Goal: Navigation & Orientation: Understand site structure

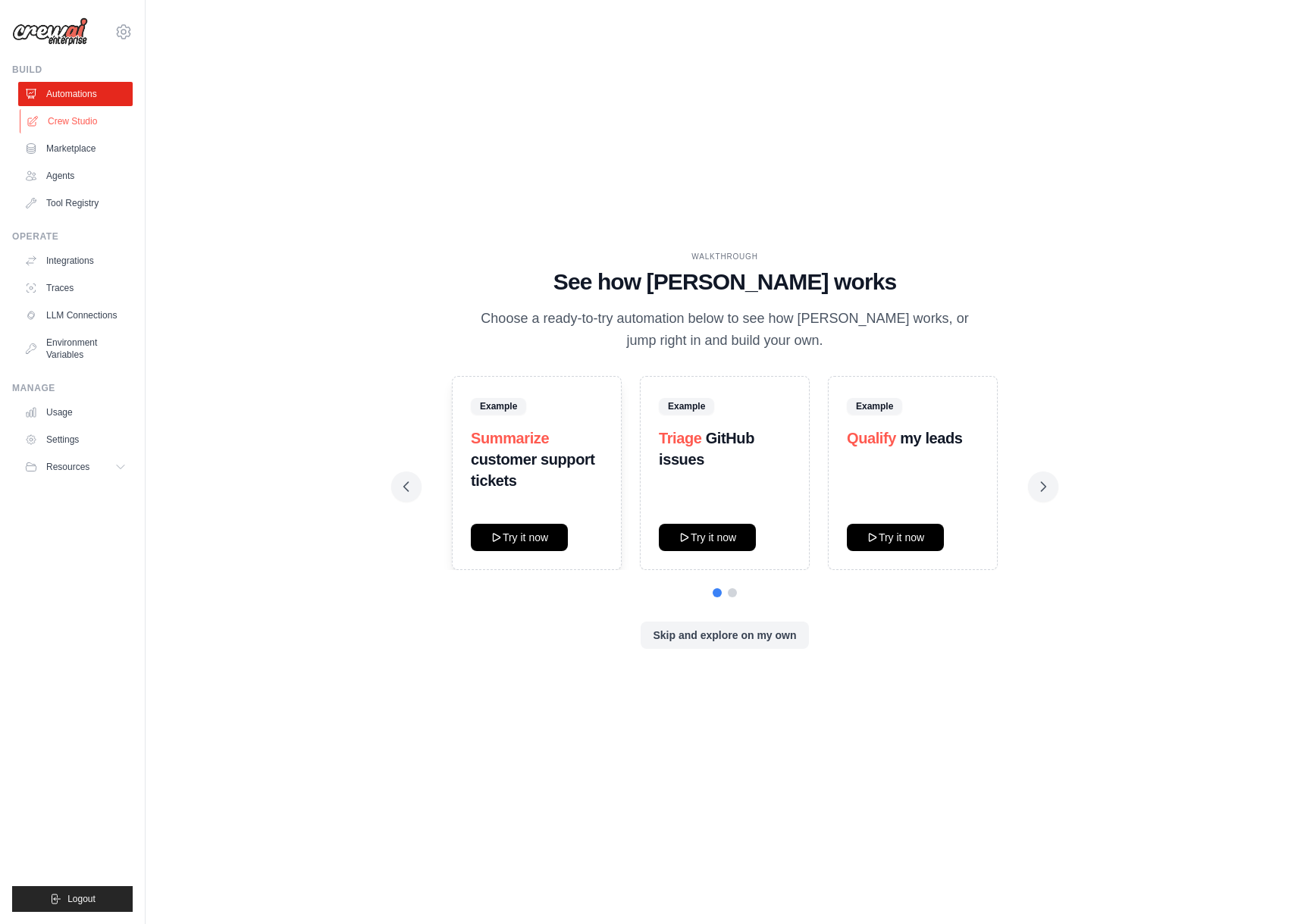
click at [83, 120] on link "Crew Studio" at bounding box center [76, 121] width 114 height 24
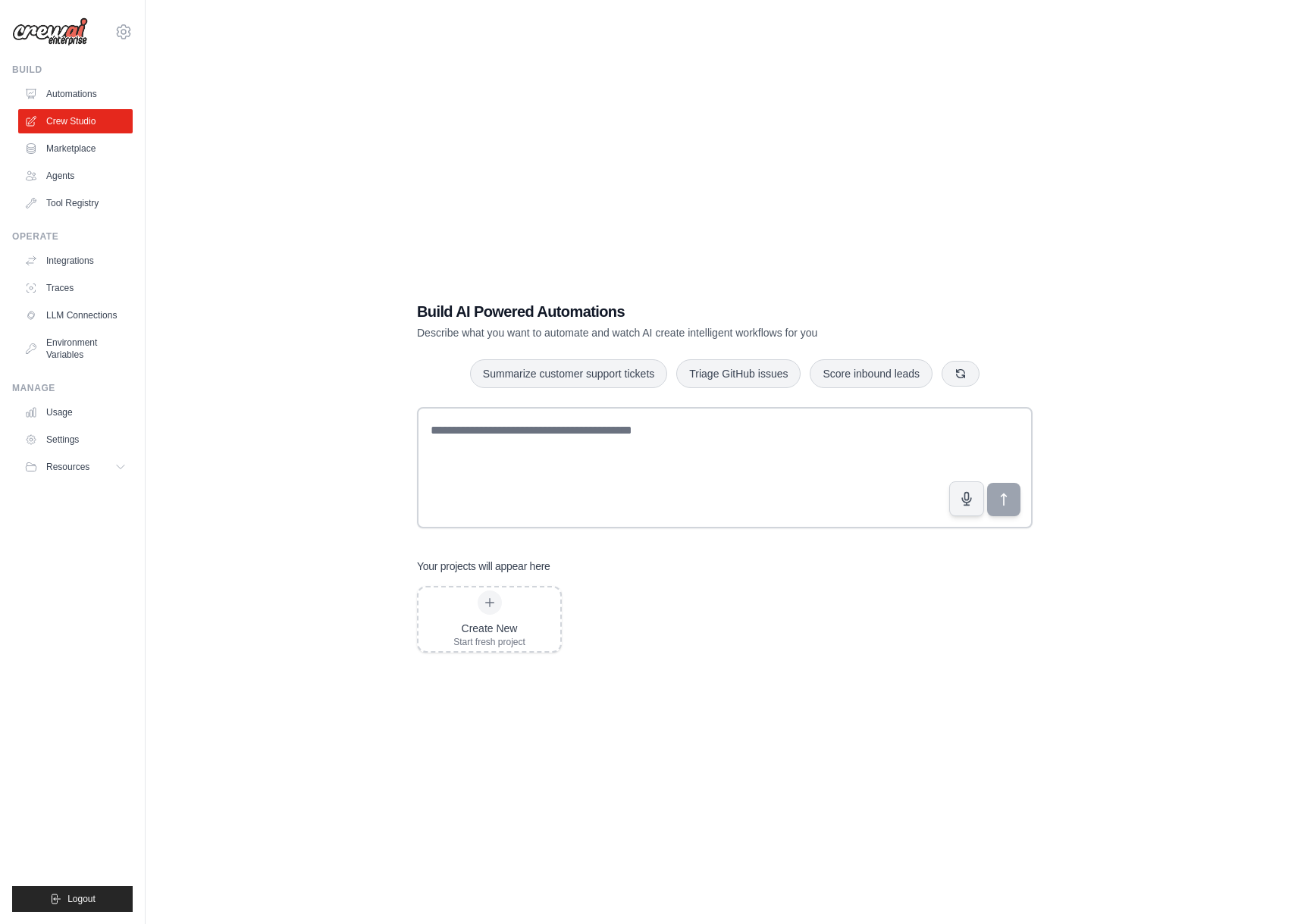
scroll to position [2, 0]
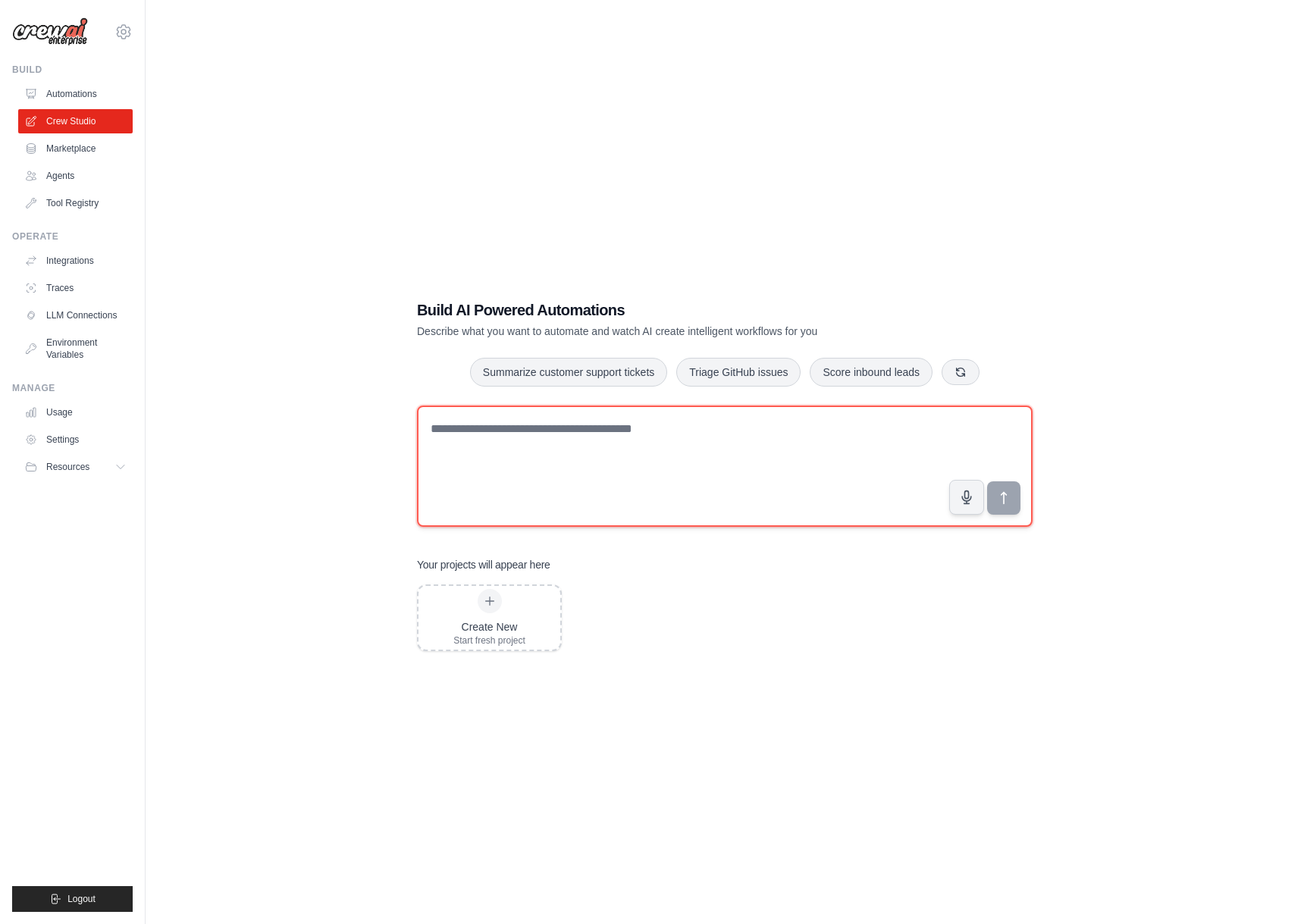
click at [500, 453] on textarea at bounding box center [725, 466] width 616 height 121
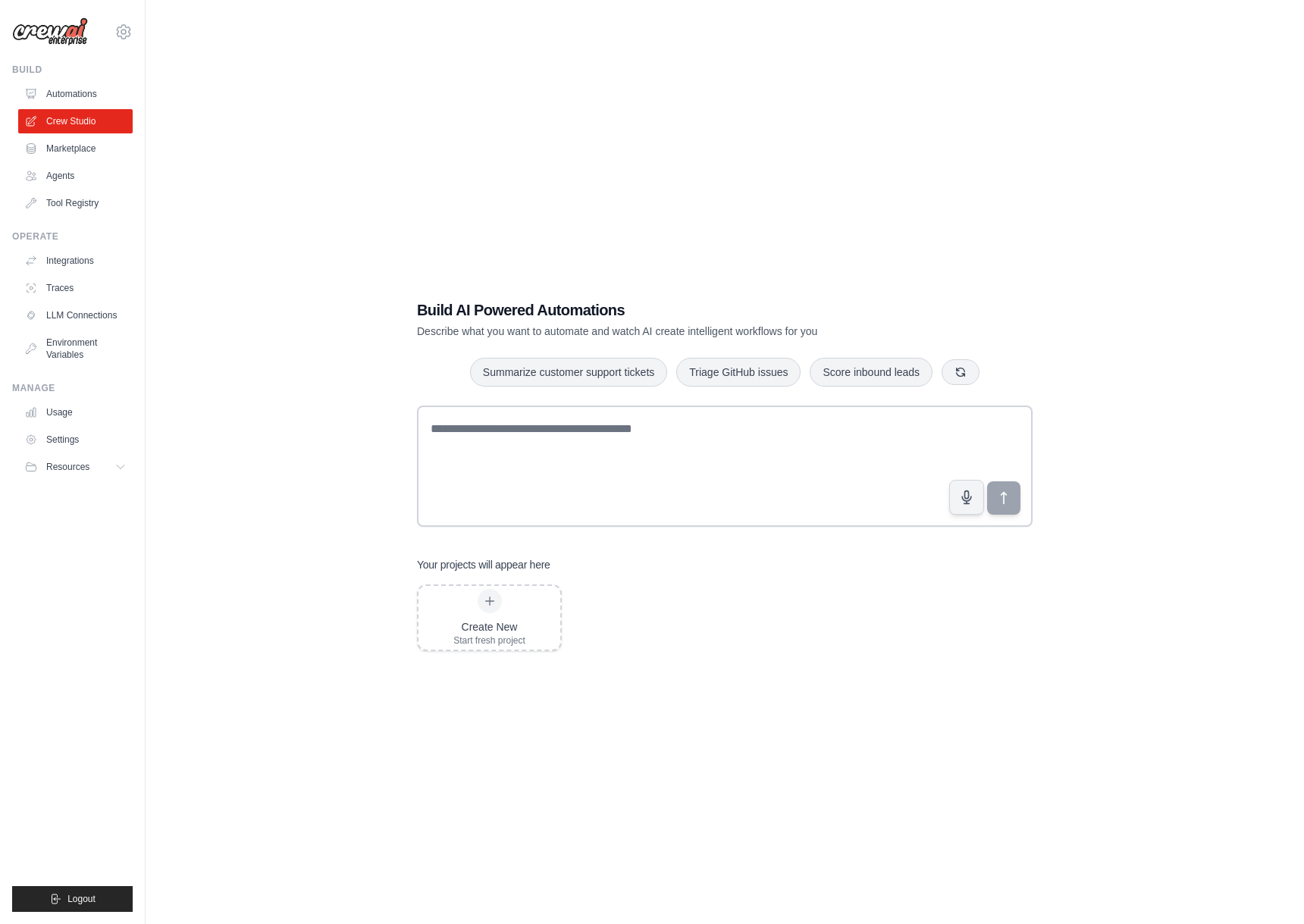
click at [62, 188] on ul "Automations Crew Studio Marketplace Agents Tool Registry" at bounding box center [75, 148] width 114 height 134
click at [71, 160] on link "Marketplace" at bounding box center [76, 148] width 114 height 24
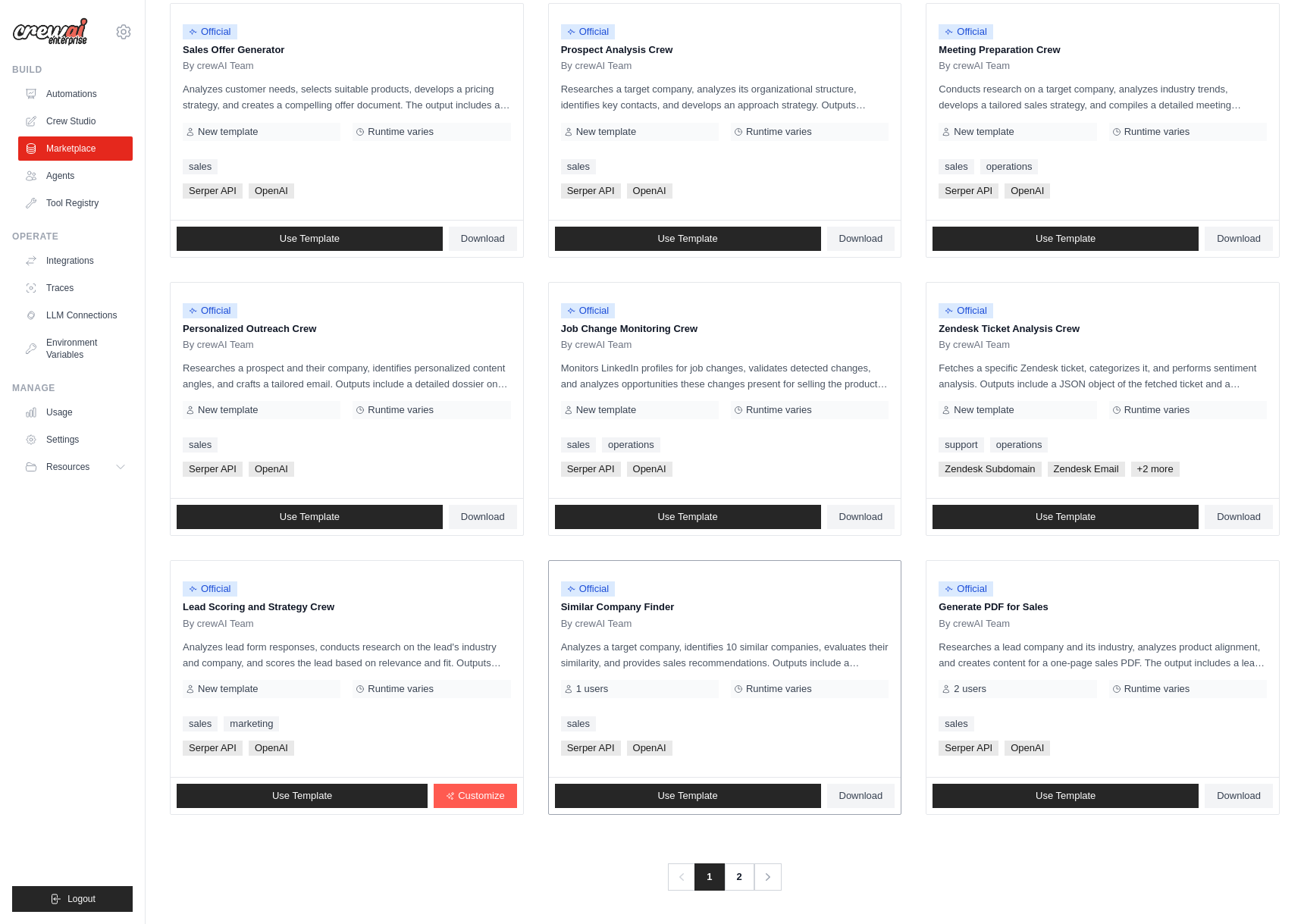
scroll to position [478, 0]
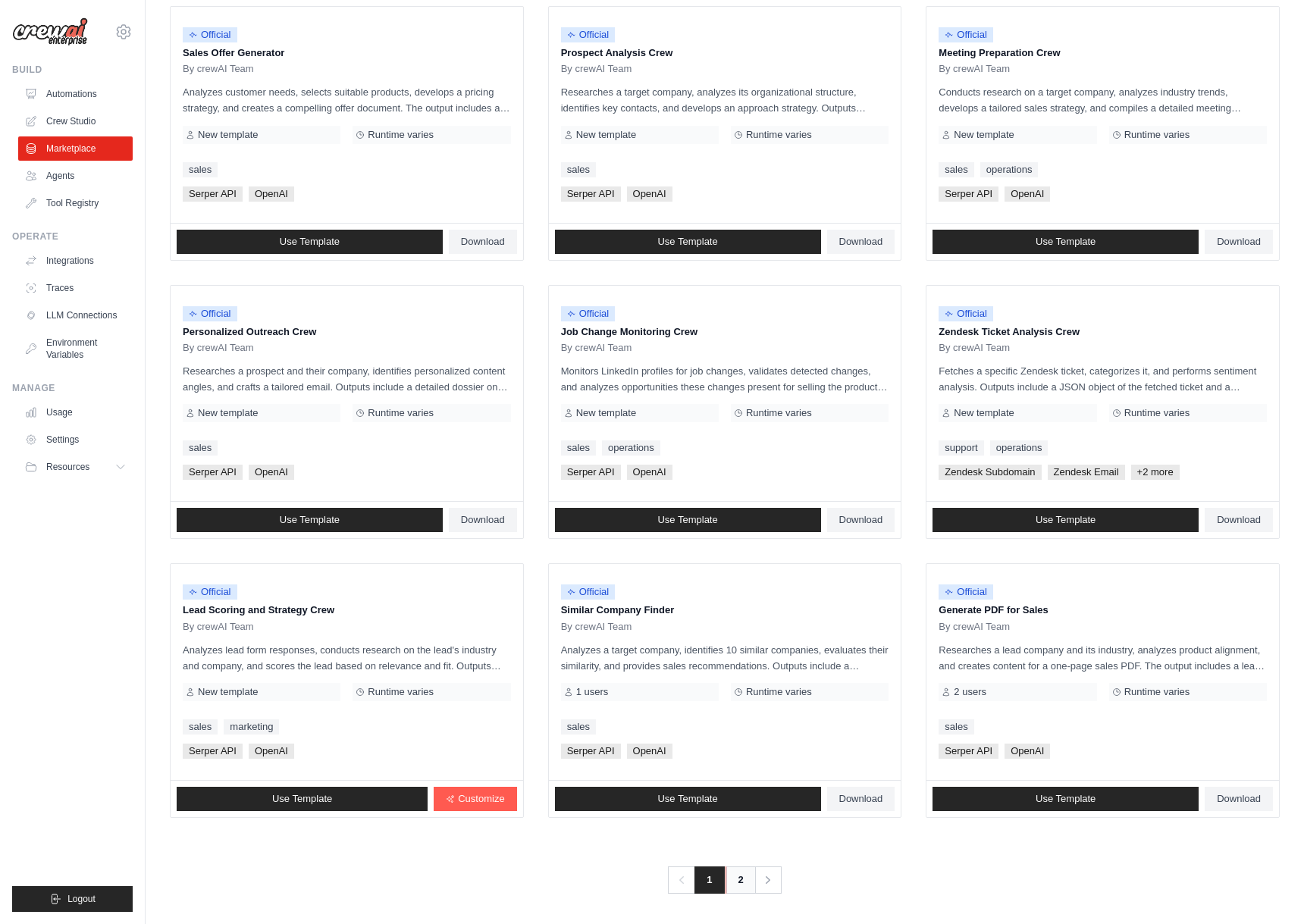
click at [734, 882] on link "2" at bounding box center [740, 880] width 30 height 27
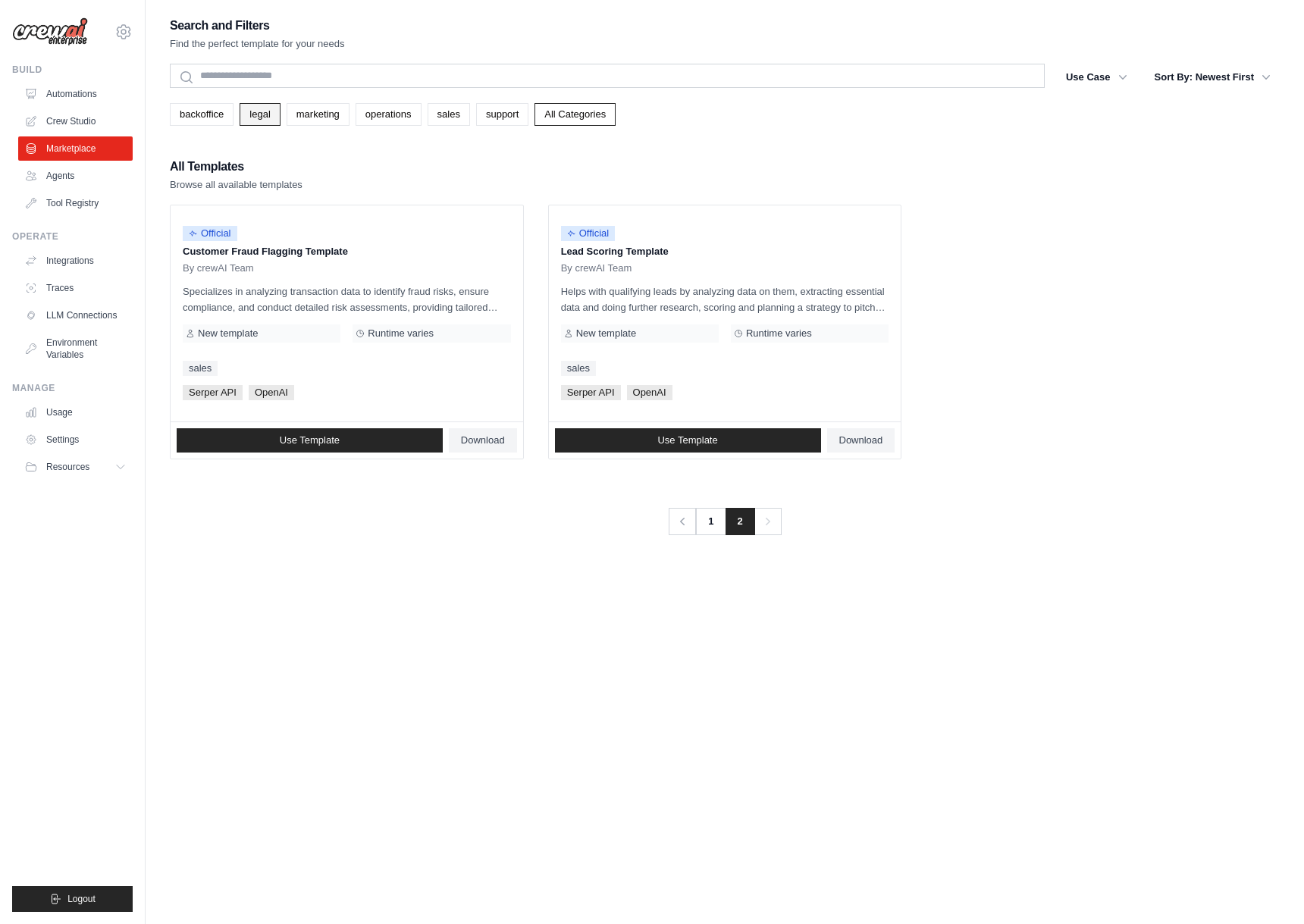
click at [260, 124] on link "legal" at bounding box center [260, 114] width 40 height 23
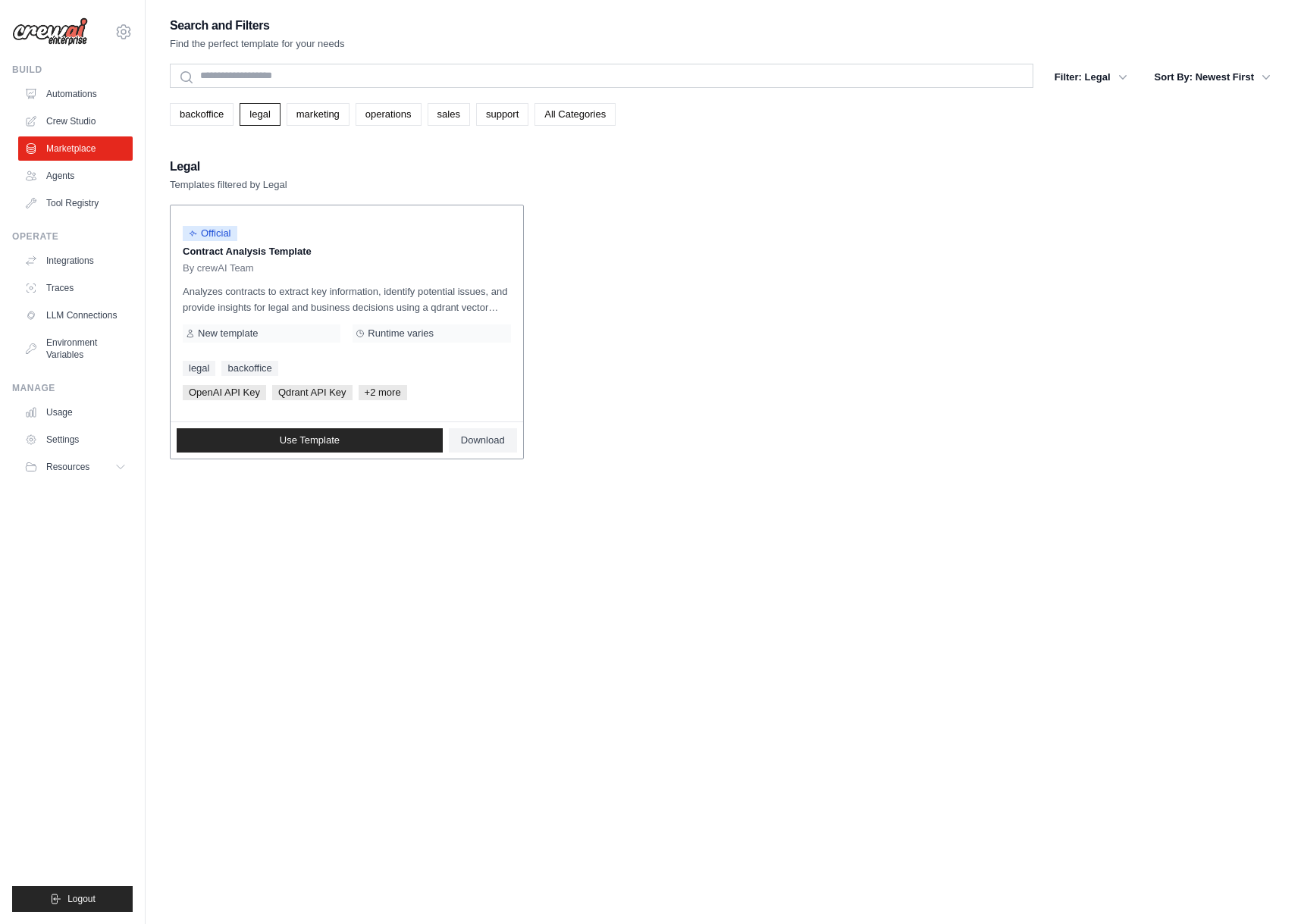
click at [371, 288] on p "Analyzes contracts to extract key information, identify potential issues, and p…" at bounding box center [346, 299] width 329 height 32
click at [398, 396] on span "+2 more" at bounding box center [383, 393] width 48 height 16
click at [326, 395] on span "Qdrant API Key" at bounding box center [311, 393] width 80 height 16
click at [368, 334] on span "Runtime varies" at bounding box center [401, 334] width 66 height 12
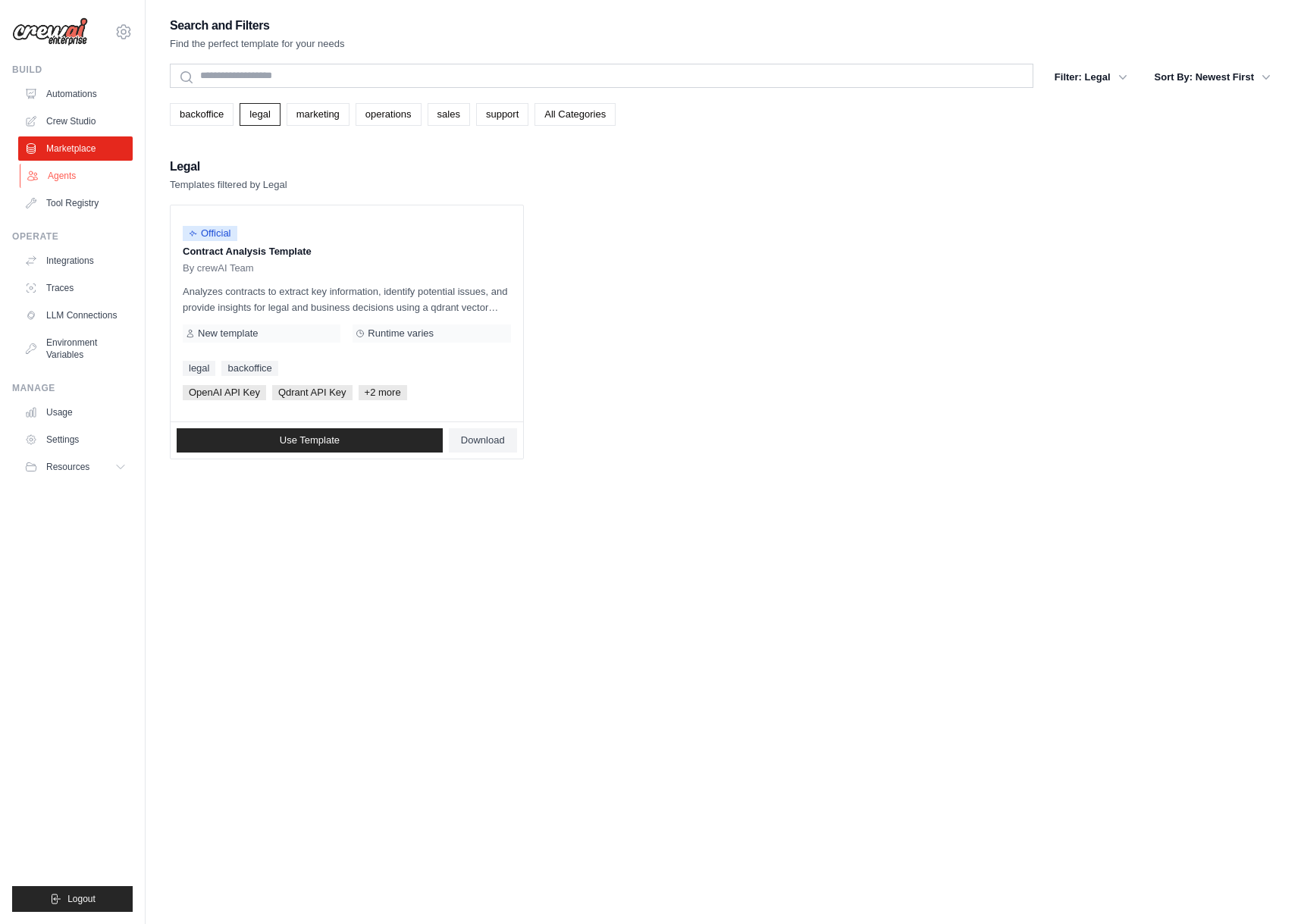
click at [93, 180] on link "Agents" at bounding box center [76, 175] width 114 height 24
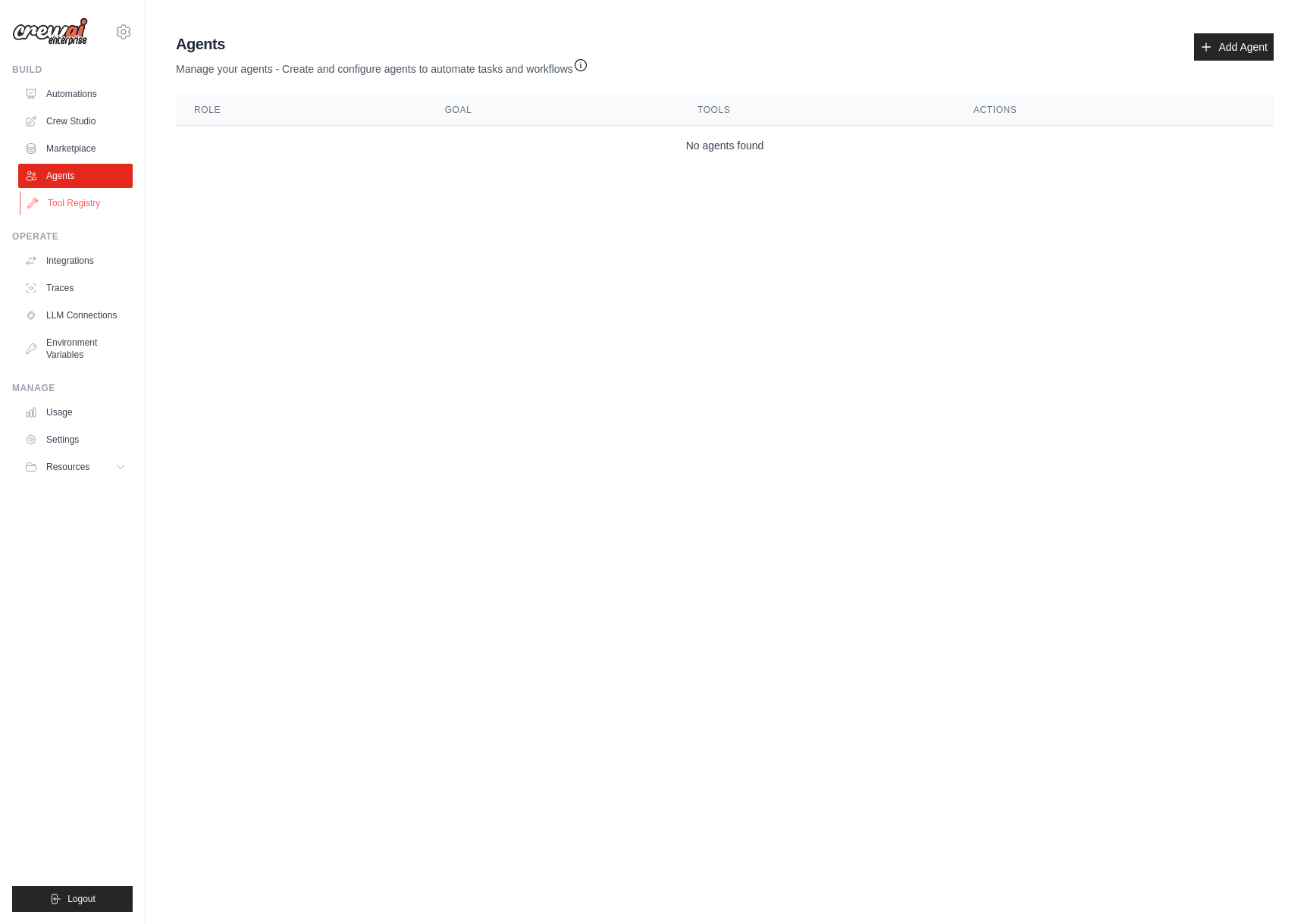
click at [88, 191] on link "Tool Registry" at bounding box center [76, 203] width 114 height 24
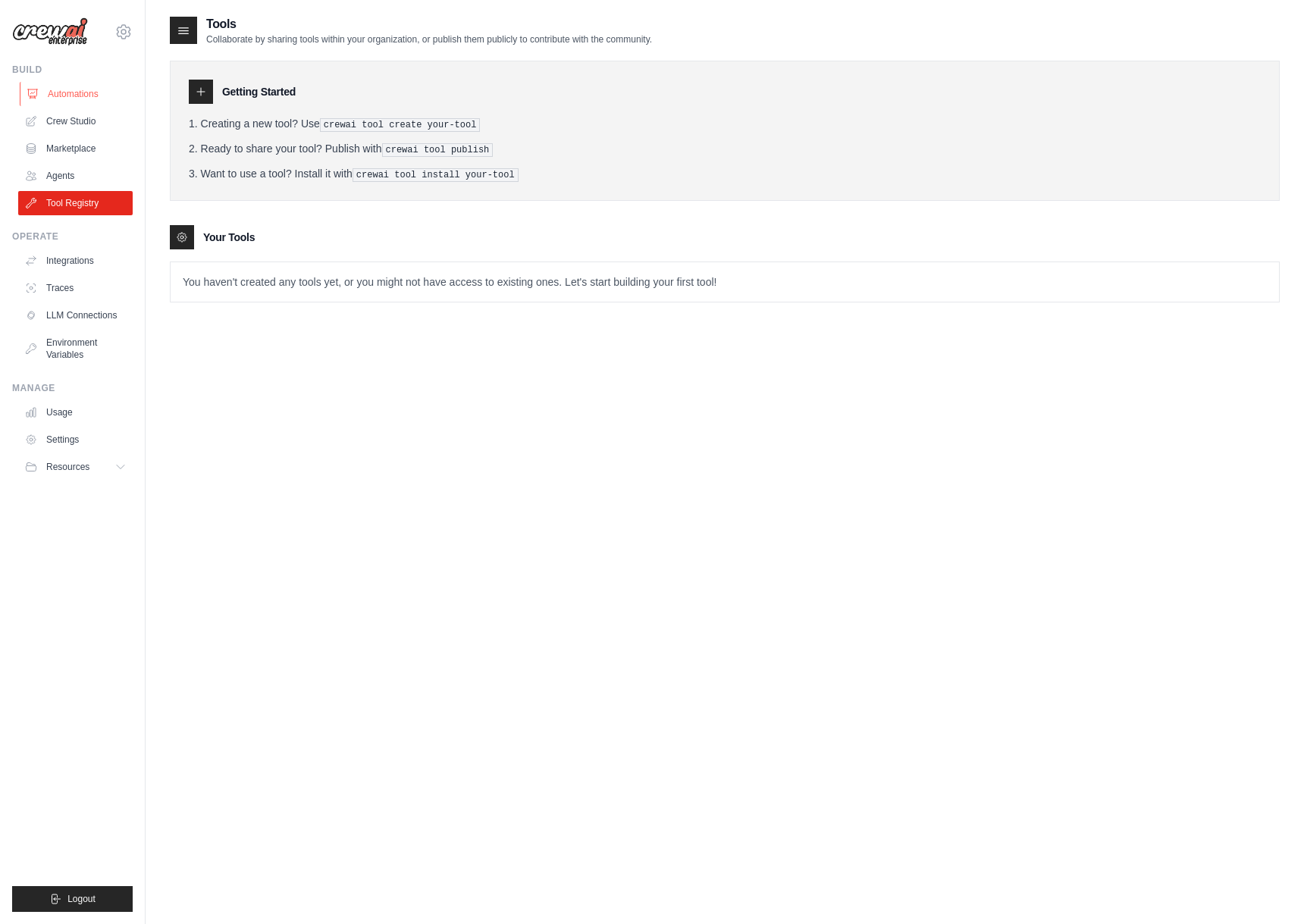
click at [81, 94] on link "Automations" at bounding box center [76, 93] width 114 height 24
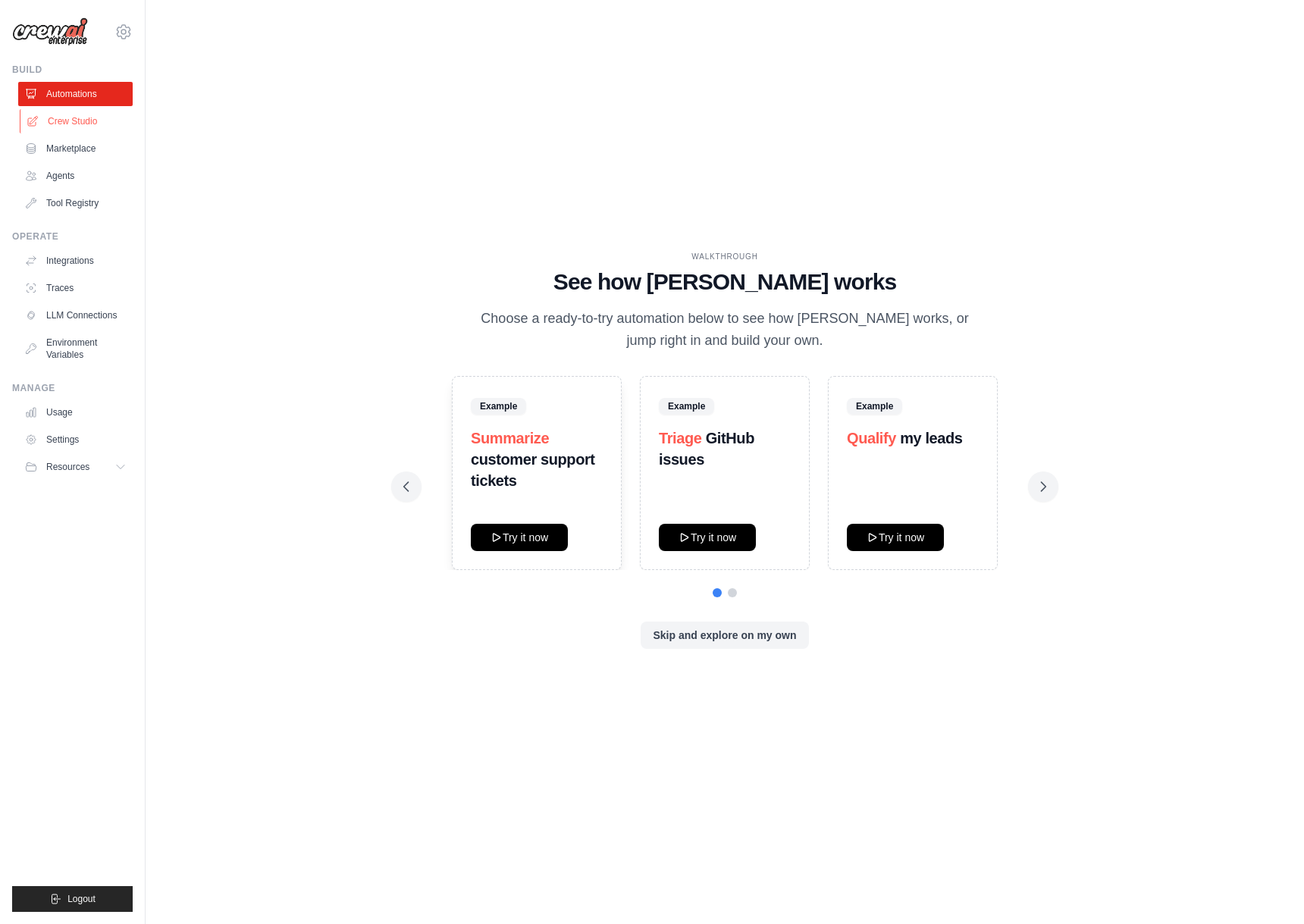
click at [81, 116] on link "Crew Studio" at bounding box center [76, 121] width 114 height 24
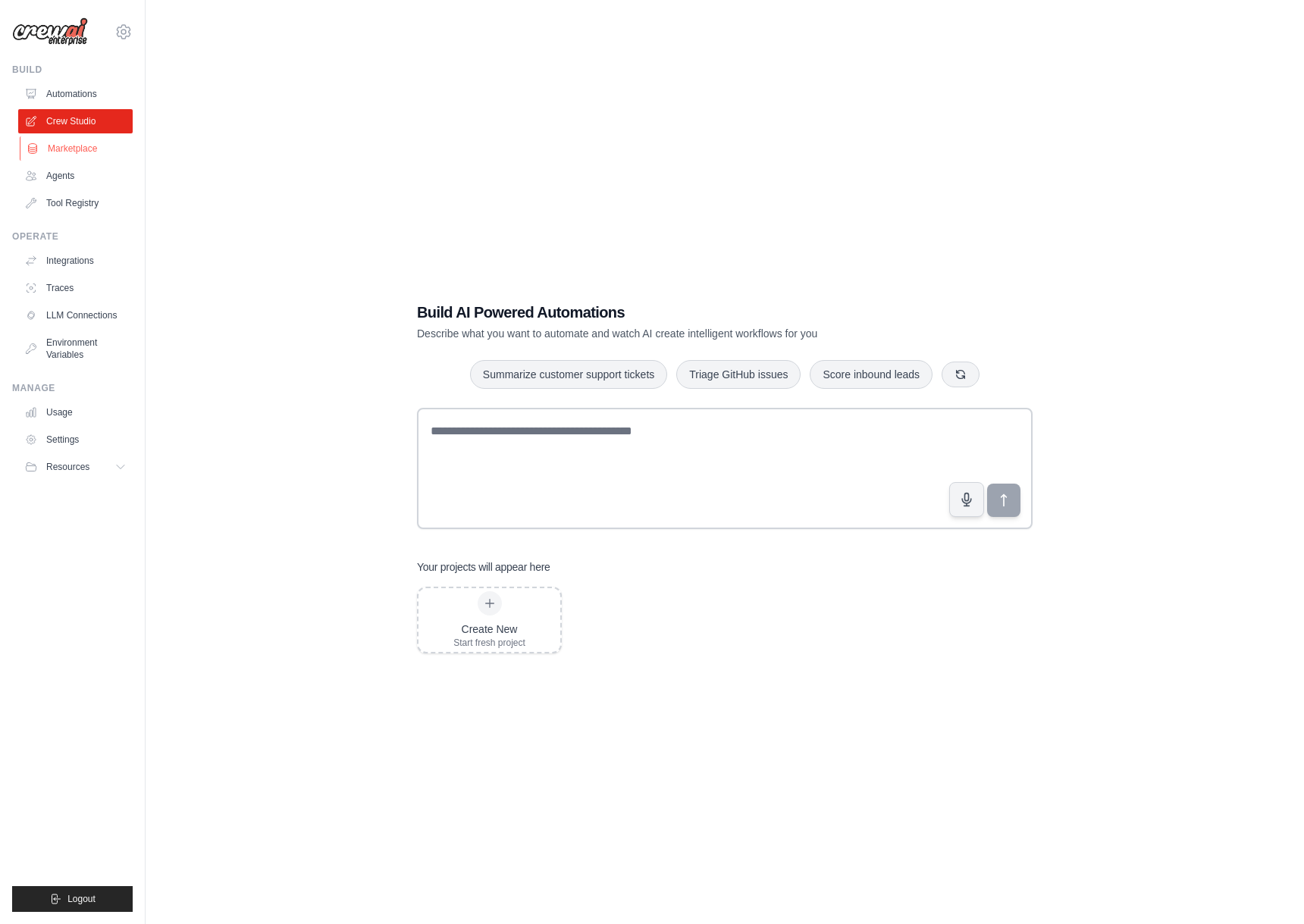
click at [78, 157] on link "Marketplace" at bounding box center [76, 148] width 114 height 24
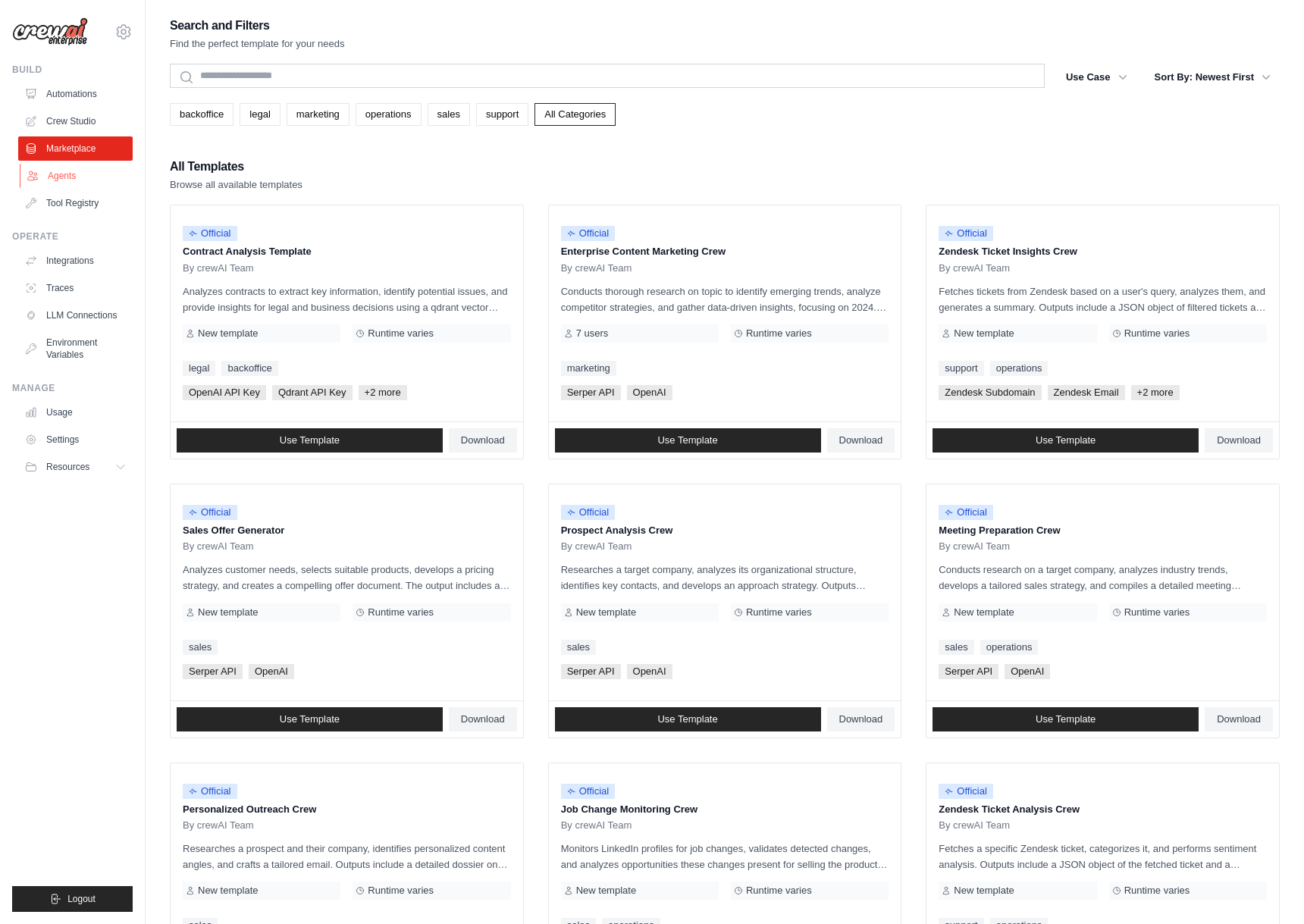
click at [78, 182] on link "Agents" at bounding box center [76, 175] width 114 height 24
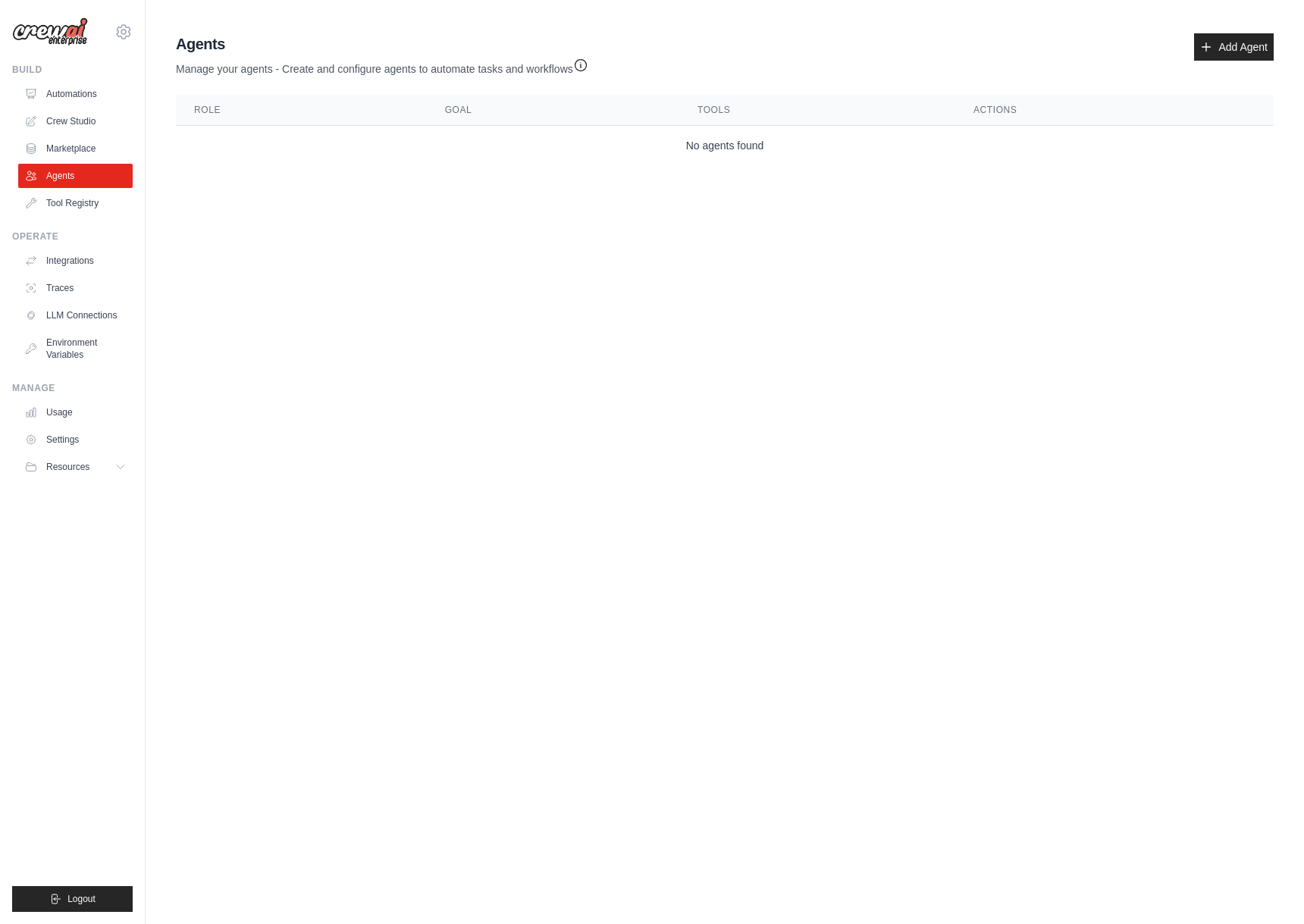
click at [76, 220] on ul "Build Automations Crew Studio Marketplace Agents" at bounding box center [72, 488] width 120 height 848
click at [76, 206] on link "Tool Registry" at bounding box center [76, 203] width 114 height 24
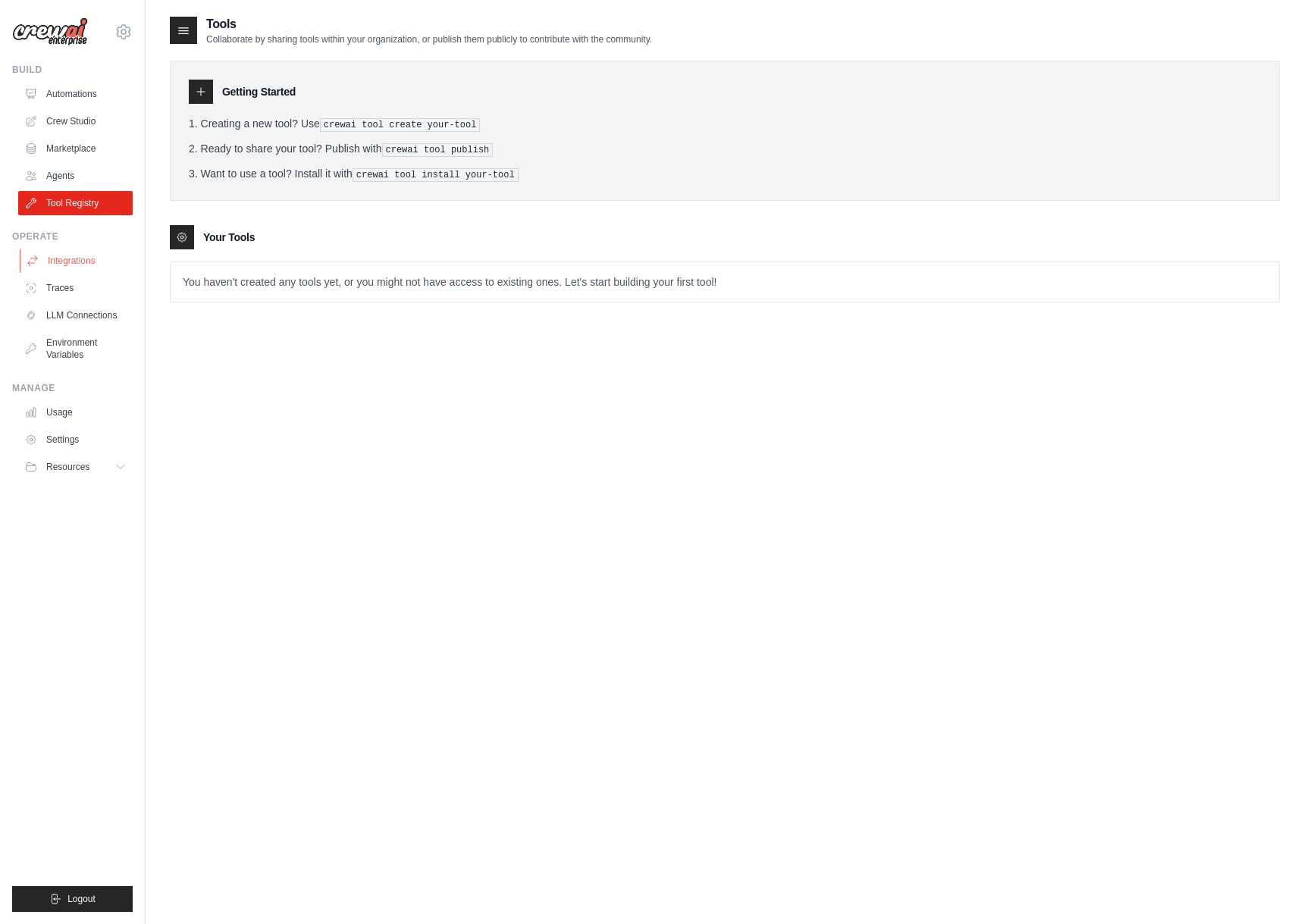
click at [65, 265] on link "Integrations" at bounding box center [76, 260] width 114 height 24
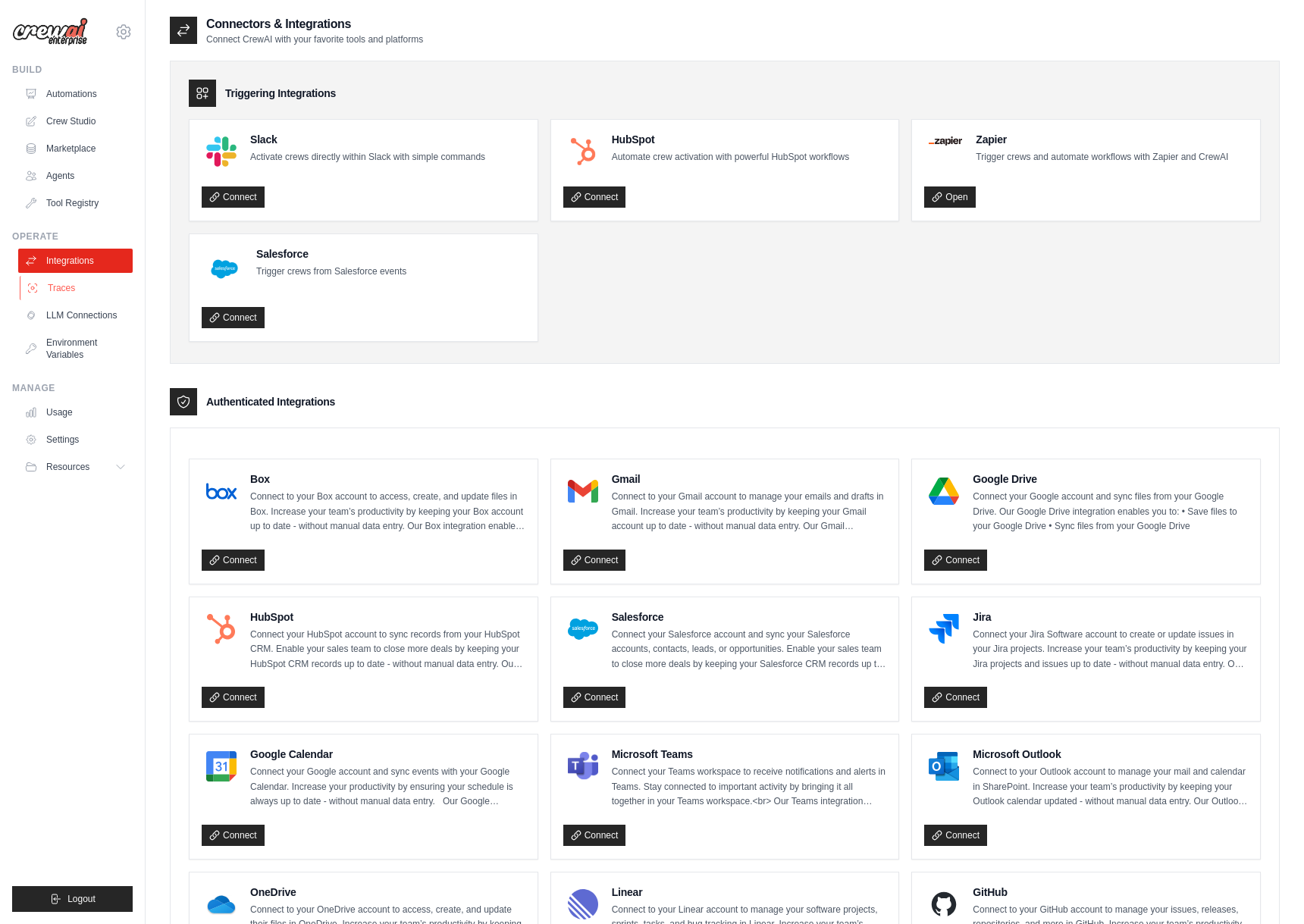
click at [67, 280] on link "Traces" at bounding box center [76, 287] width 114 height 24
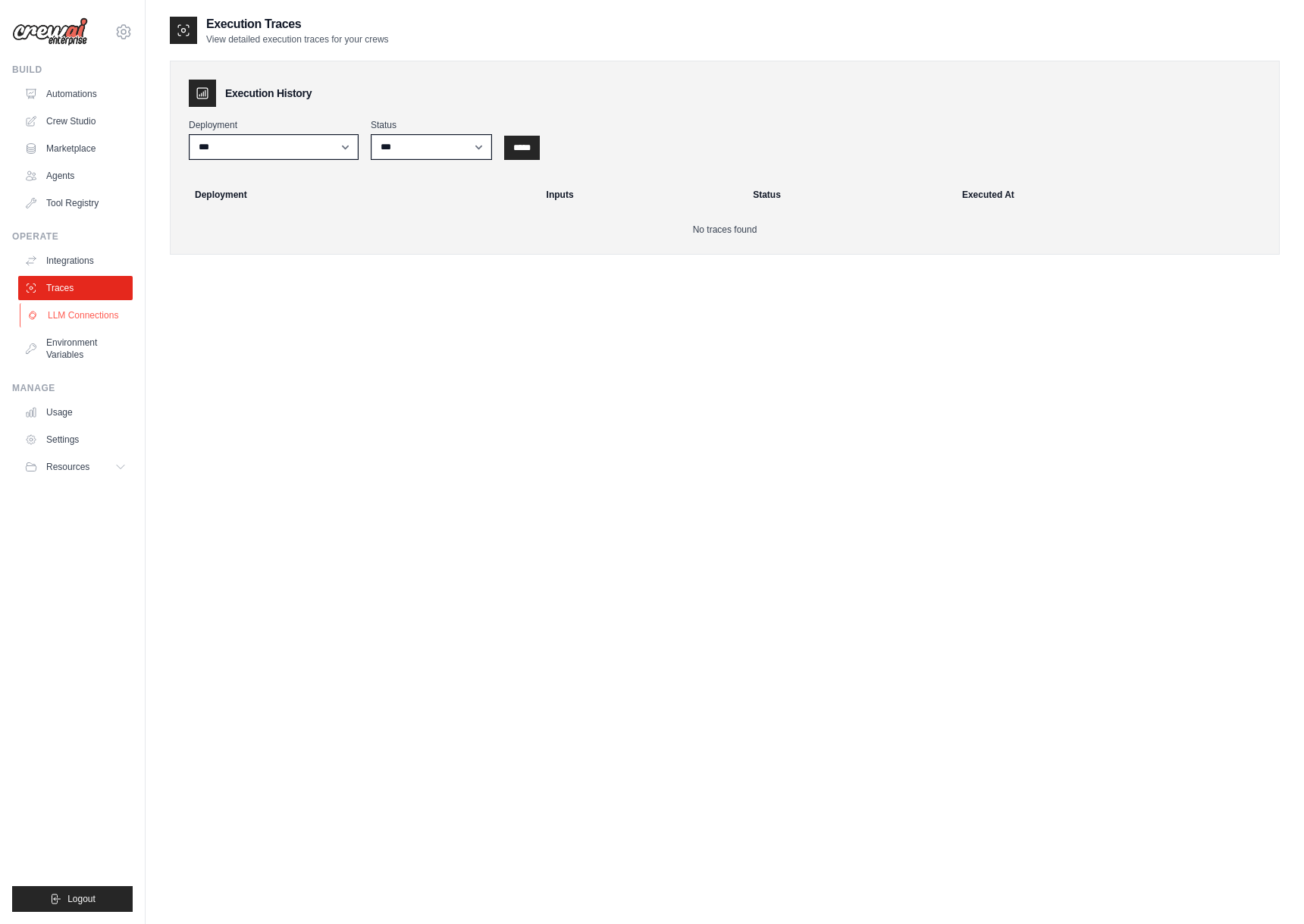
click at [80, 325] on link "LLM Connections" at bounding box center [76, 315] width 114 height 24
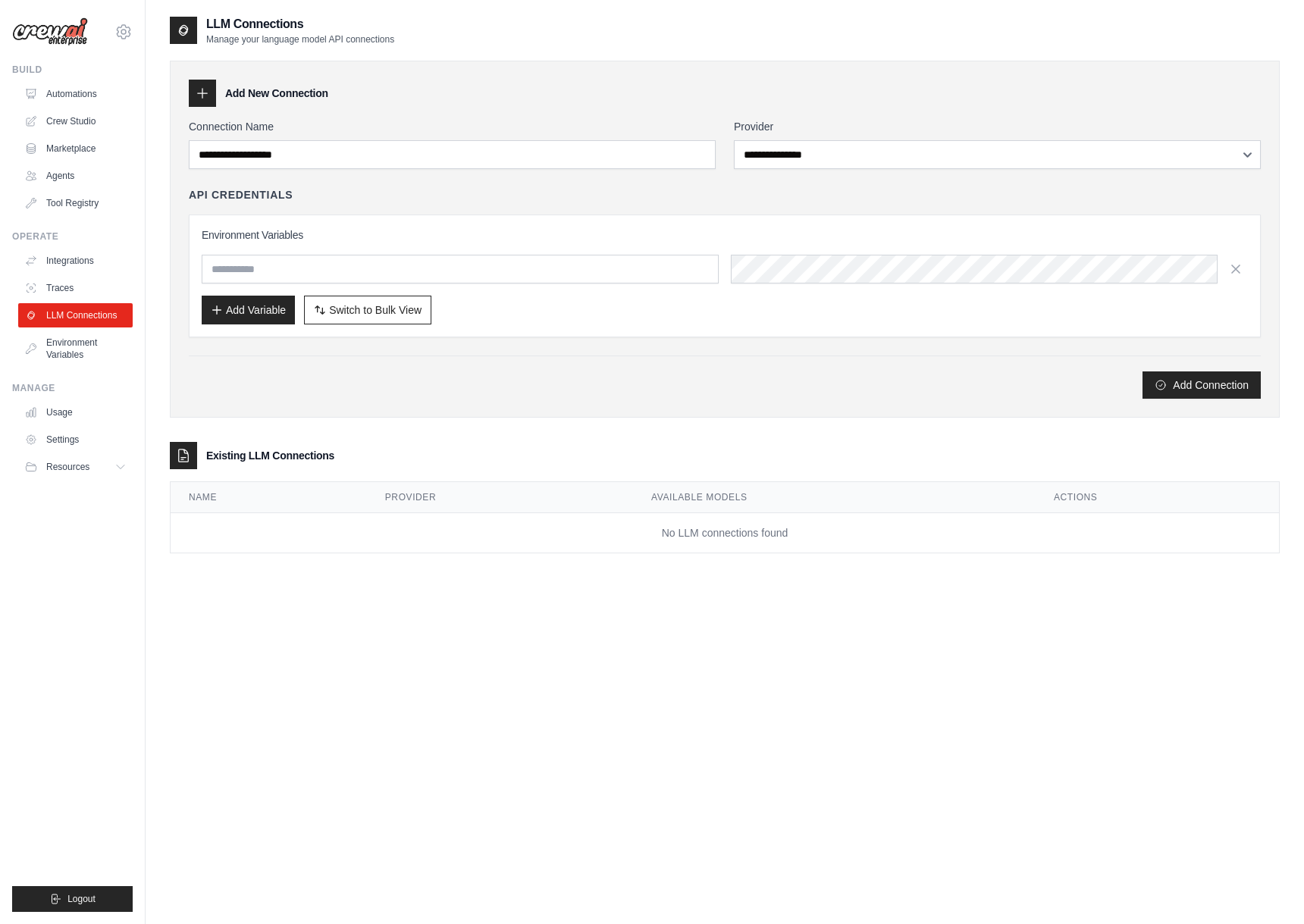
drag, startPoint x: 215, startPoint y: 82, endPoint x: 101, endPoint y: 377, distance: 316.3
click at [101, 377] on div "jon@workbravely.com Settings Build Automations Crew Studio" at bounding box center [652, 477] width 1304 height 954
click at [92, 359] on link "Environment Variables" at bounding box center [76, 349] width 114 height 36
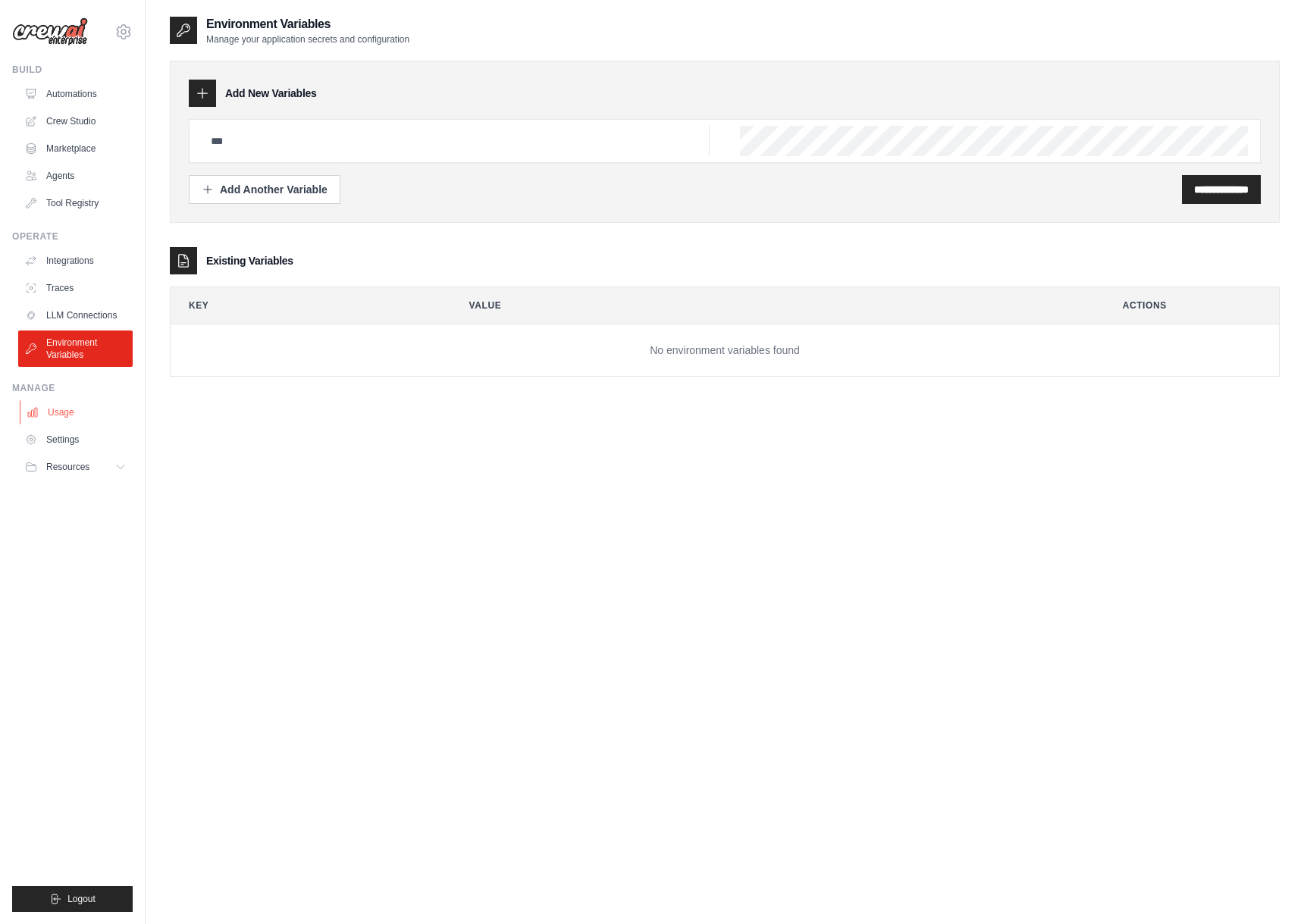
click at [76, 407] on link "Usage" at bounding box center [76, 412] width 114 height 24
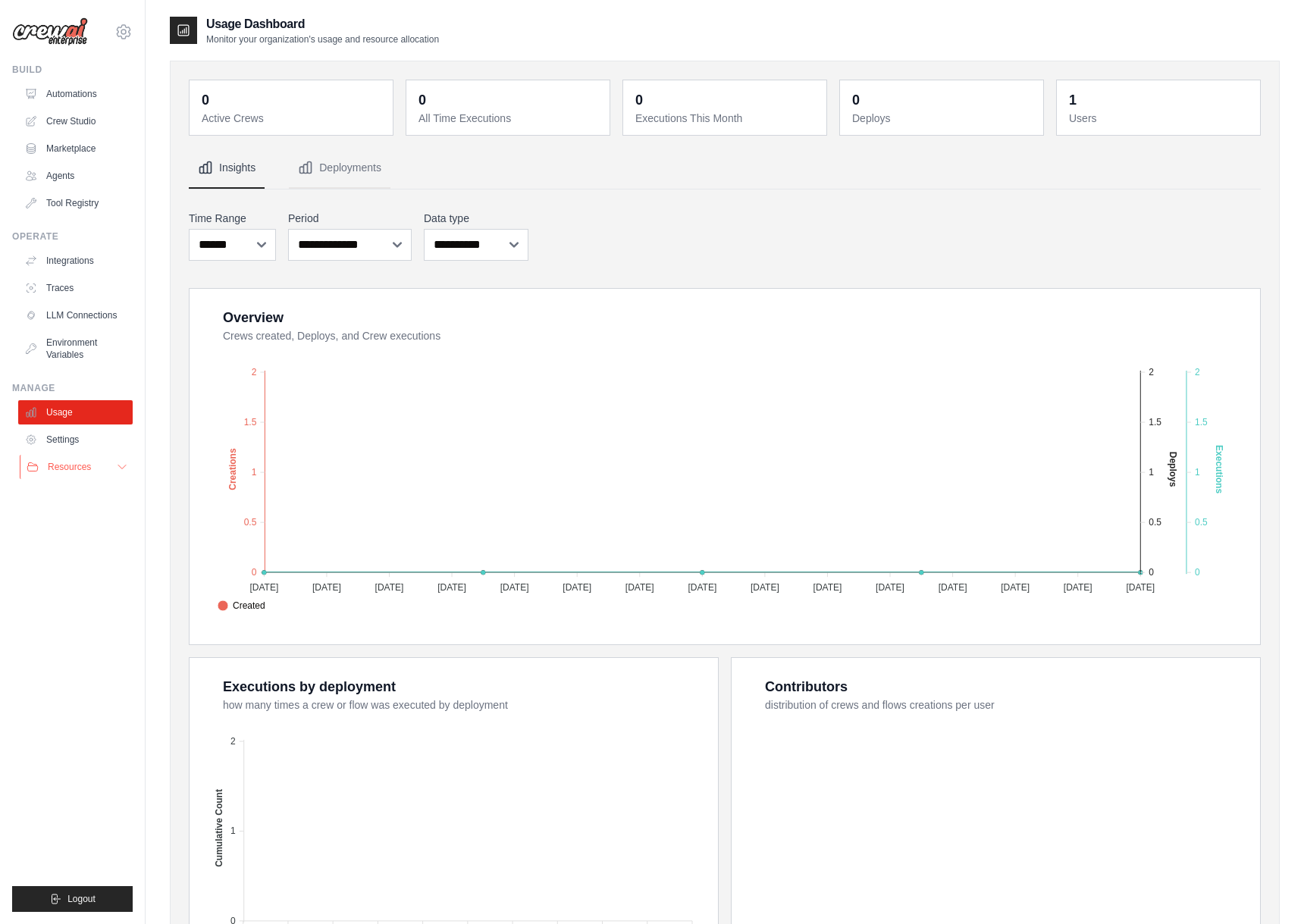
click at [82, 471] on span "Resources" at bounding box center [70, 467] width 43 height 12
click at [85, 482] on link "Documentation" at bounding box center [82, 492] width 106 height 21
